Goal: Task Accomplishment & Management: Manage account settings

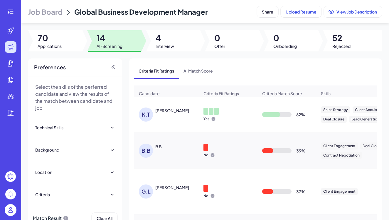
click at [51, 16] on span "Job Board" at bounding box center [45, 11] width 34 height 9
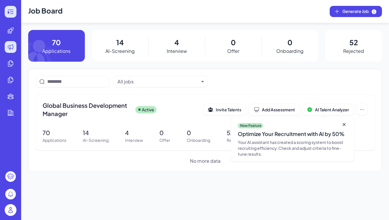
click at [12, 14] on icon at bounding box center [10, 11] width 7 height 7
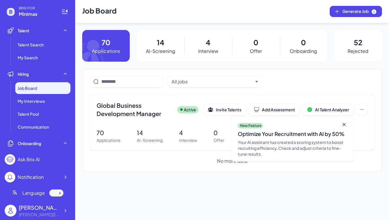
click at [162, 46] on p "14" at bounding box center [161, 42] width 8 height 11
click at [161, 43] on p "14" at bounding box center [161, 42] width 8 height 11
click at [106, 45] on icon at bounding box center [99, 46] width 34 height 32
click at [159, 38] on p "14" at bounding box center [161, 42] width 8 height 11
click at [158, 124] on div "Global Business Development Manager Active Invite Talents Add Assessment AI Tal…" at bounding box center [231, 122] width 285 height 56
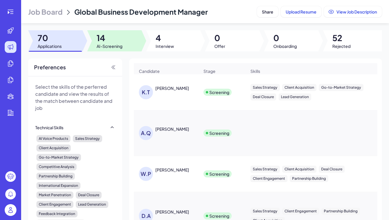
click at [109, 40] on span "14" at bounding box center [110, 38] width 26 height 11
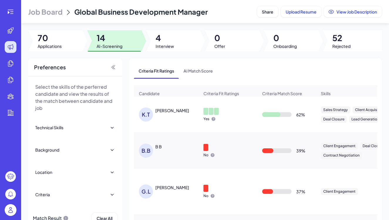
click at [191, 119] on div "[PERSON_NAME]" at bounding box center [169, 114] width 60 height 14
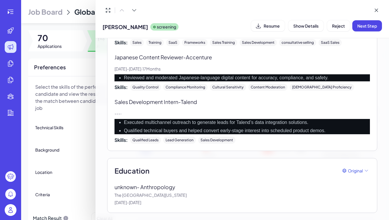
scroll to position [374, 0]
click at [336, 26] on span "Reject" at bounding box center [338, 25] width 13 height 5
click at [261, 21] on button "Resume" at bounding box center [268, 25] width 34 height 11
